Goal: Navigation & Orientation: Find specific page/section

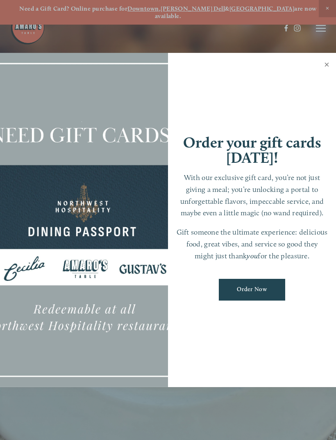
click at [331, 61] on link "Close" at bounding box center [327, 65] width 16 height 23
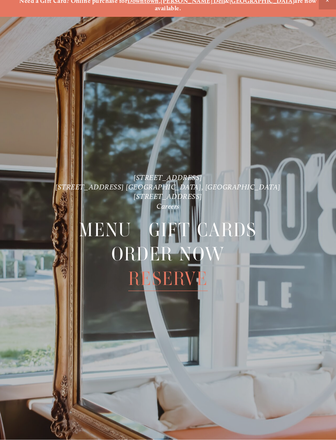
scroll to position [8, 0]
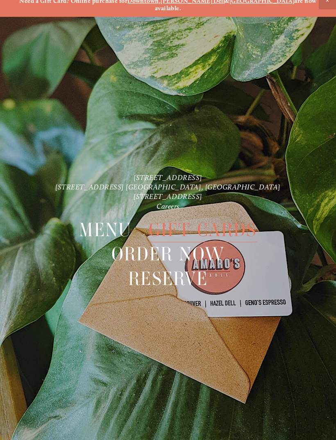
click at [188, 221] on span "Gift Cards" at bounding box center [203, 229] width 108 height 25
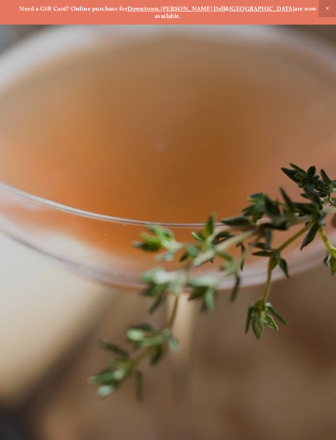
scroll to position [8, 0]
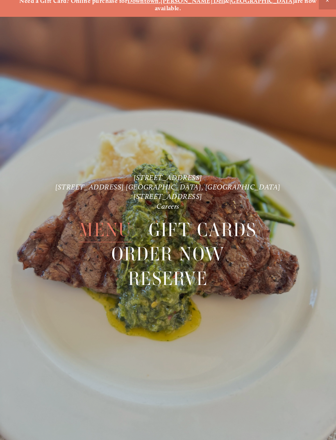
click at [99, 219] on span "Menu" at bounding box center [105, 229] width 52 height 25
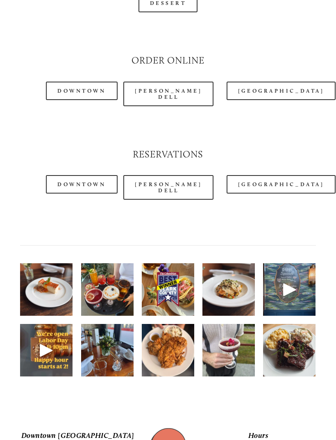
scroll to position [917, 0]
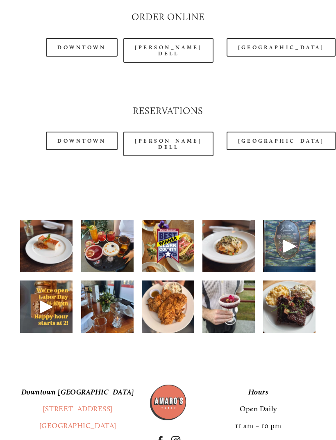
click at [97, 248] on img at bounding box center [107, 246] width 52 height 68
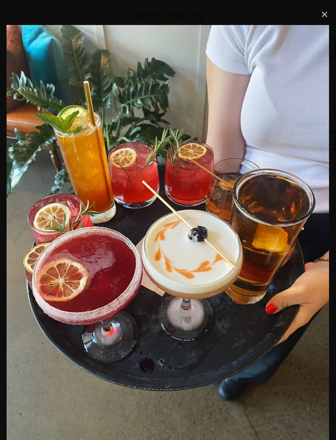
click at [328, 15] on link "Close" at bounding box center [325, 14] width 10 height 10
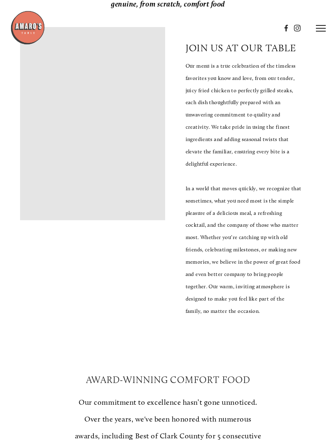
scroll to position [0, 0]
